Goal: Find specific page/section: Find specific page/section

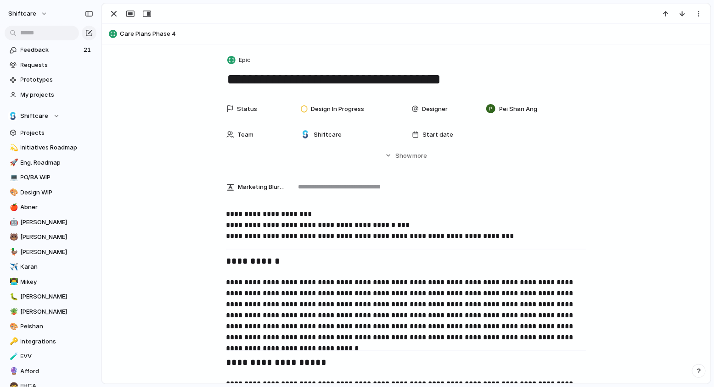
scroll to position [1443, 0]
click at [114, 12] on div "button" at bounding box center [113, 13] width 11 height 11
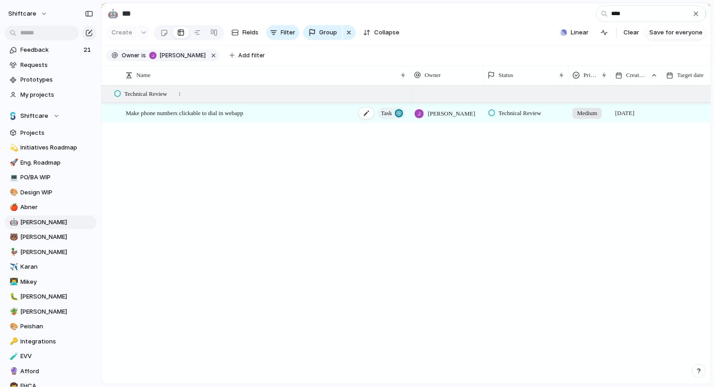
type input "****"
click at [330, 110] on div "Make phone numbers clickable to dial in webapp Task" at bounding box center [266, 113] width 281 height 19
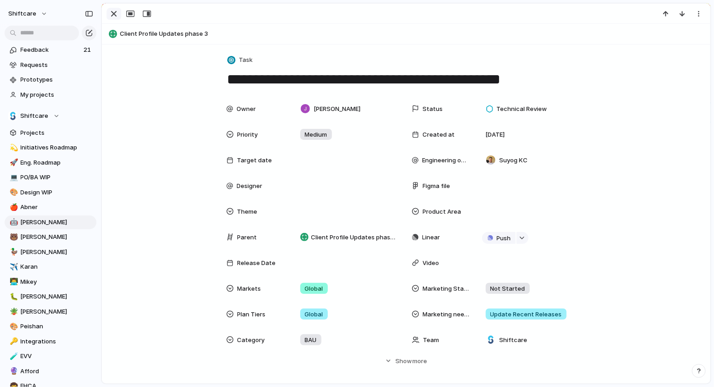
click at [108, 15] on div "button" at bounding box center [113, 13] width 11 height 11
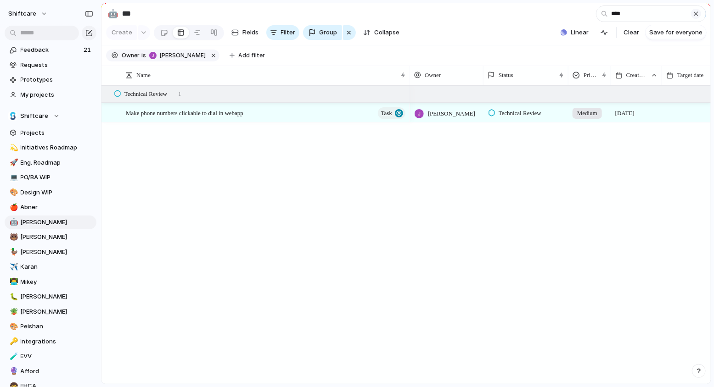
click at [697, 10] on div "button" at bounding box center [695, 13] width 7 height 7
